Goal: Book appointment/travel/reservation

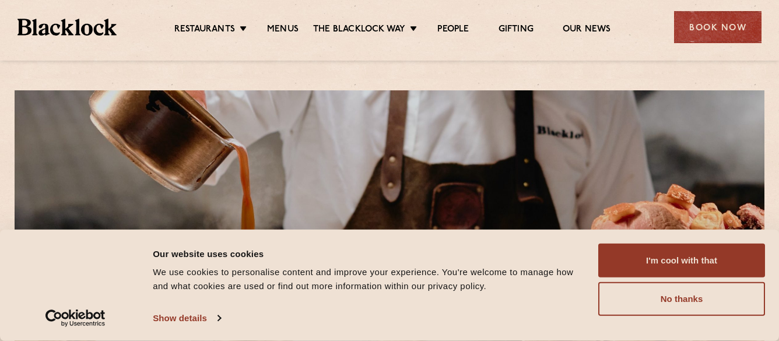
click at [652, 294] on button "No thanks" at bounding box center [681, 299] width 167 height 34
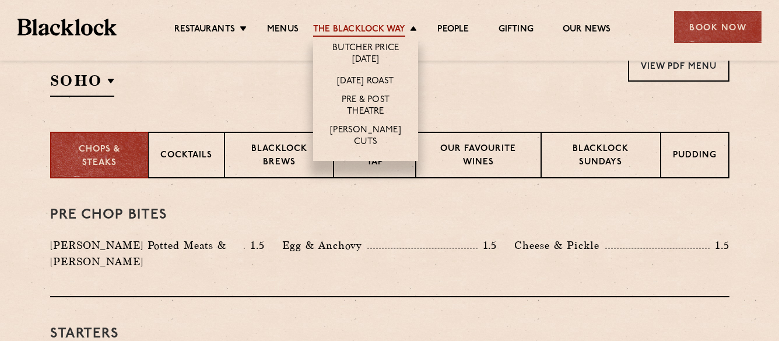
scroll to position [233, 0]
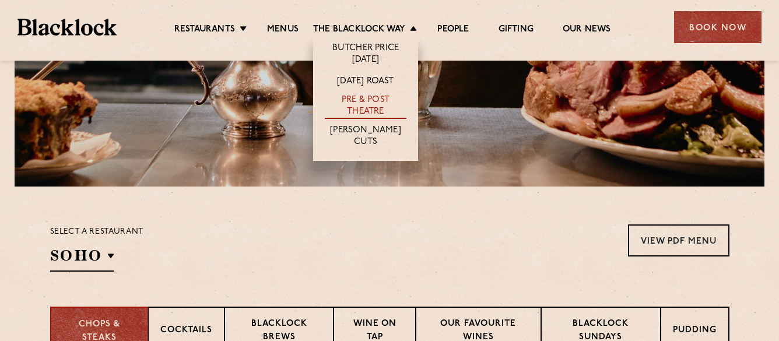
click at [359, 107] on link "Pre & Post Theatre" at bounding box center [366, 106] width 82 height 24
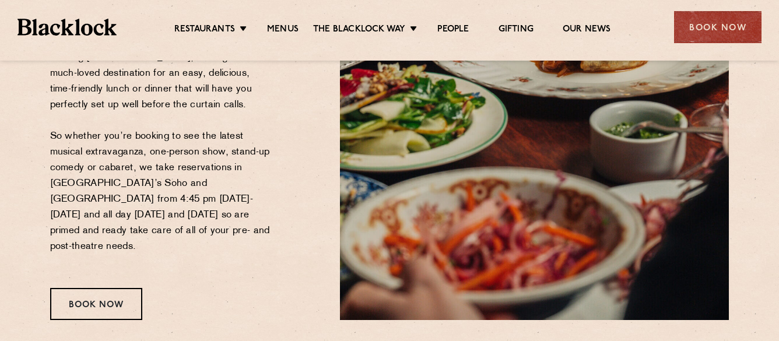
scroll to position [292, 0]
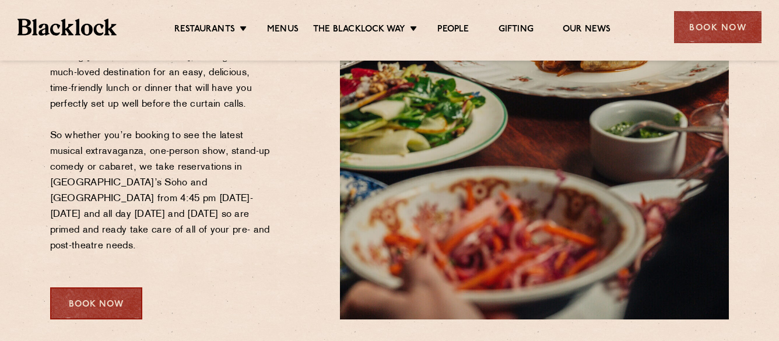
click at [90, 288] on div "Book Now" at bounding box center [96, 304] width 92 height 32
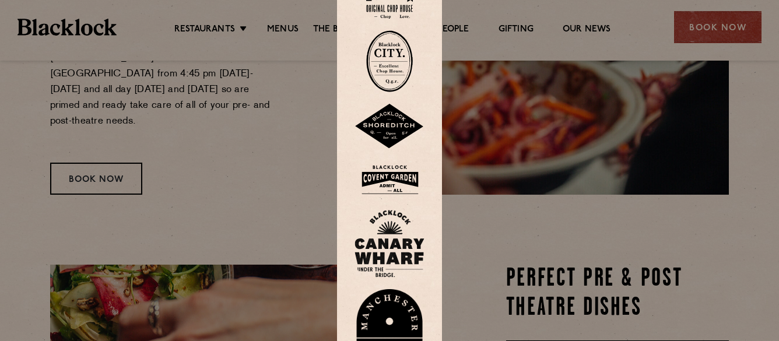
scroll to position [350, 0]
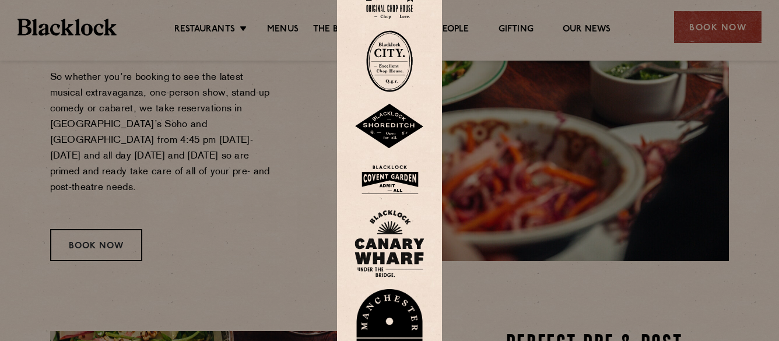
click at [396, 37] on img at bounding box center [389, 61] width 47 height 62
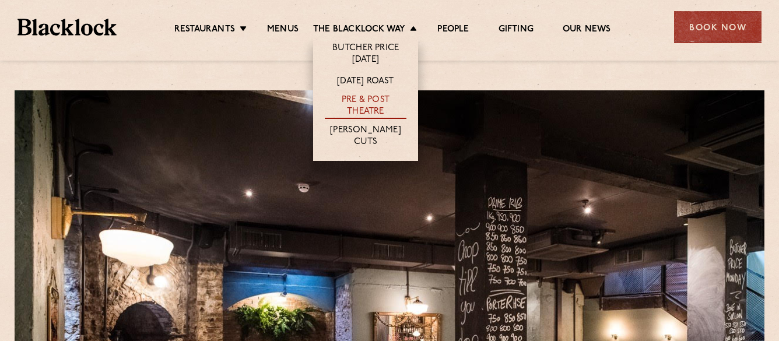
click at [376, 101] on link "Pre & Post Theatre" at bounding box center [366, 106] width 82 height 24
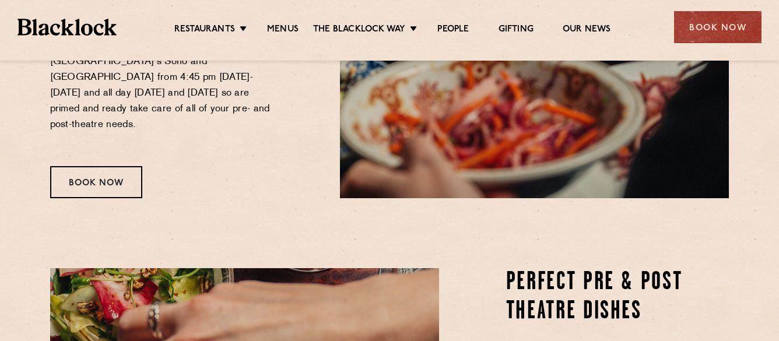
scroll to position [408, 0]
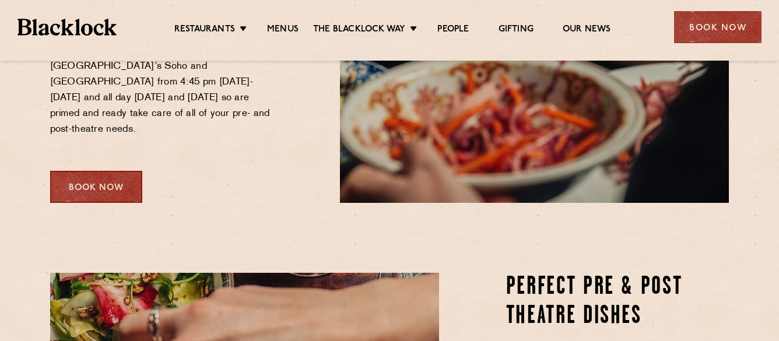
click at [86, 171] on div "Book Now" at bounding box center [96, 187] width 92 height 32
